Goal: Task Accomplishment & Management: Manage account settings

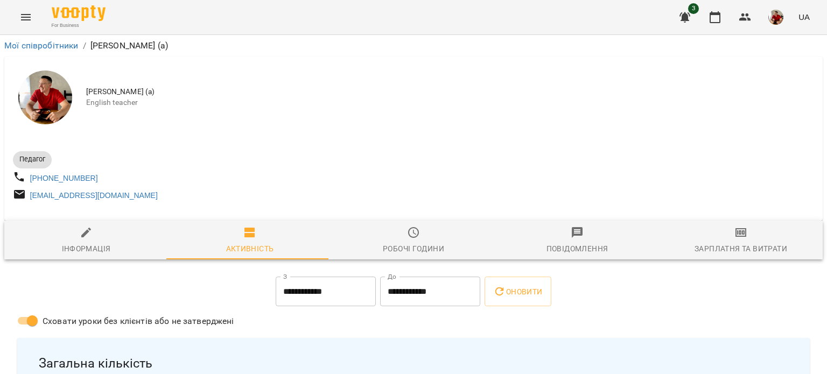
click at [719, 11] on icon "button" at bounding box center [714, 17] width 11 height 12
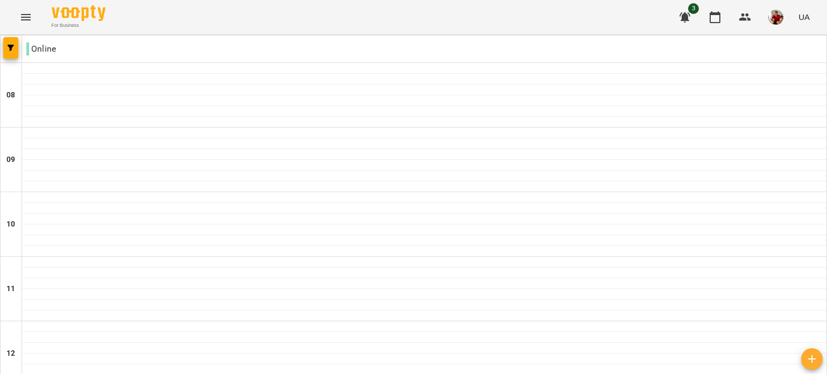
scroll to position [729, 0]
click at [826, 35] on div at bounding box center [413, 35] width 827 height 0
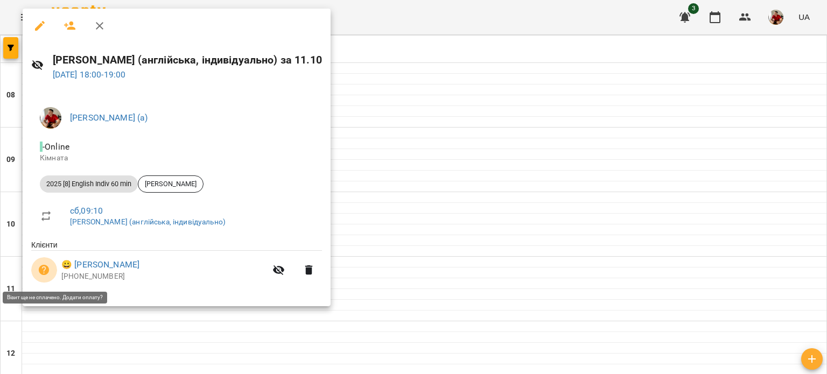
click at [41, 280] on button "button" at bounding box center [44, 270] width 26 height 26
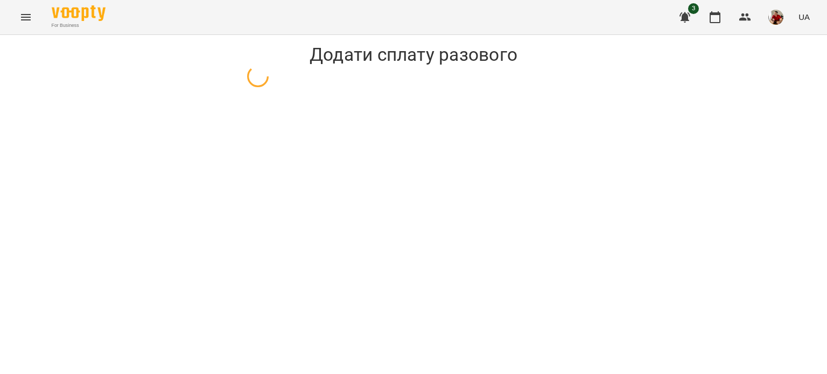
select select "**********"
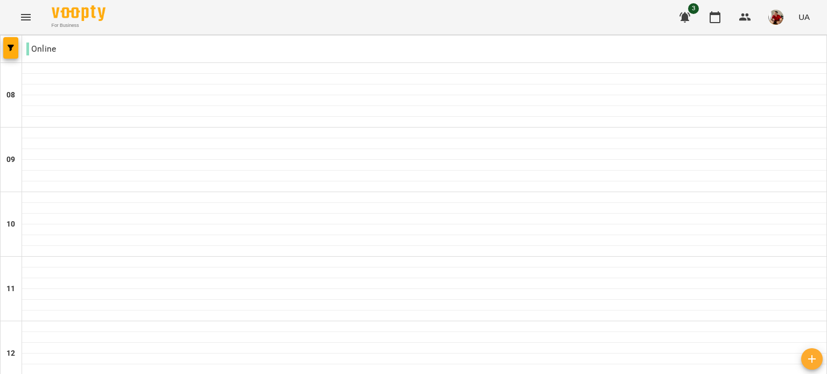
scroll to position [586, 0]
